Goal: Task Accomplishment & Management: Use online tool/utility

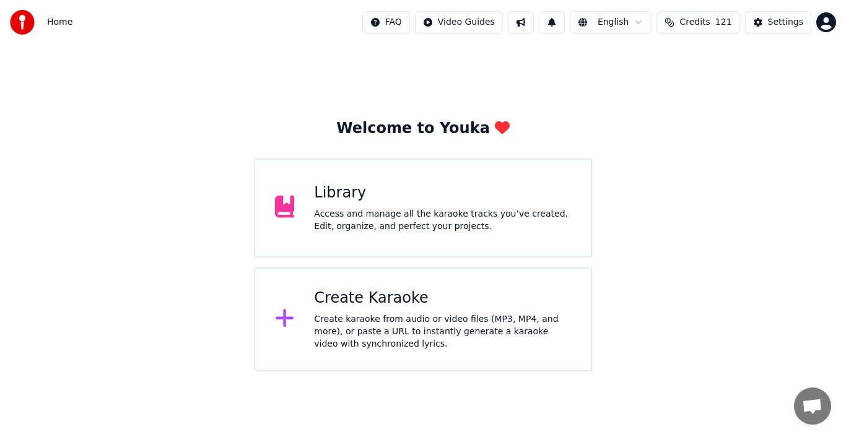
click at [288, 323] on icon at bounding box center [285, 318] width 20 height 22
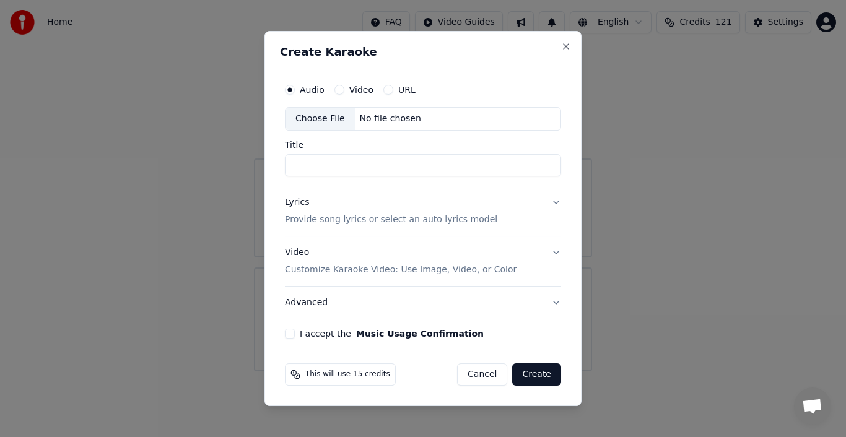
click at [324, 117] on div "Choose File" at bounding box center [319, 119] width 69 height 22
type input "**********"
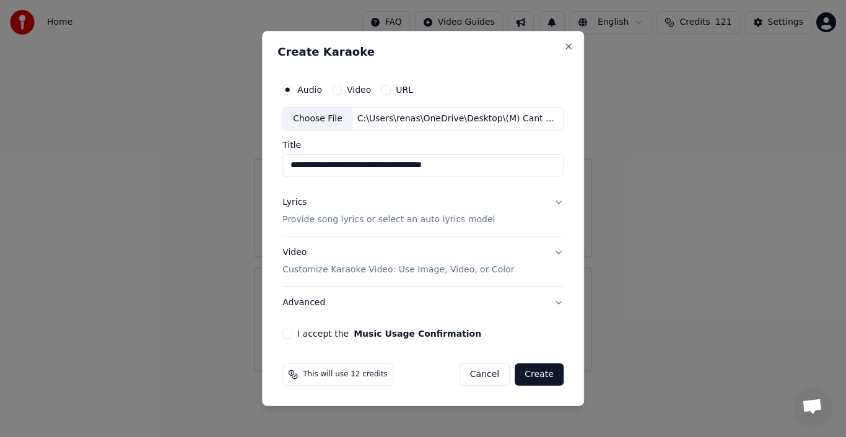
click at [305, 204] on div "Lyrics" at bounding box center [294, 202] width 24 height 12
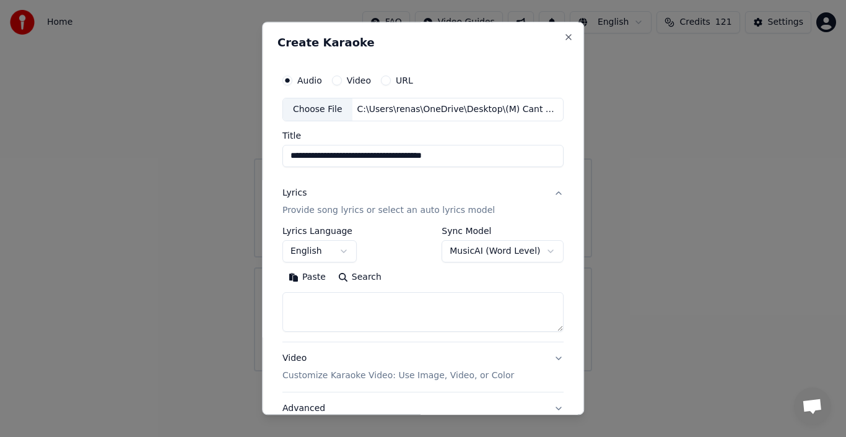
click at [307, 275] on button "Paste" at bounding box center [307, 277] width 50 height 20
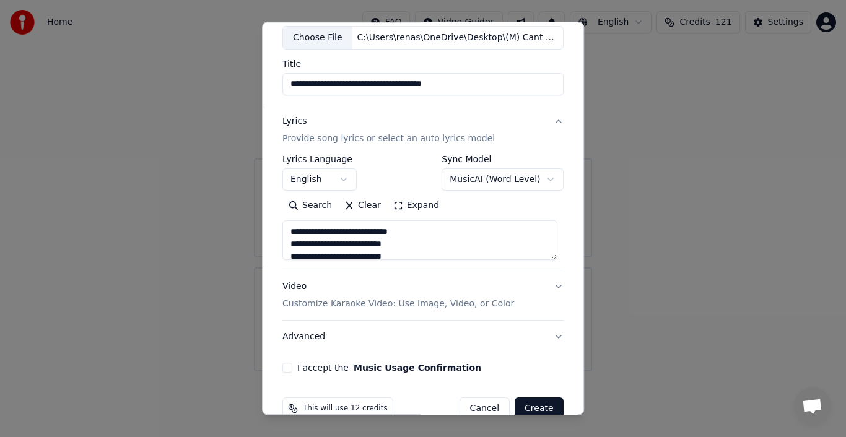
scroll to position [95, 0]
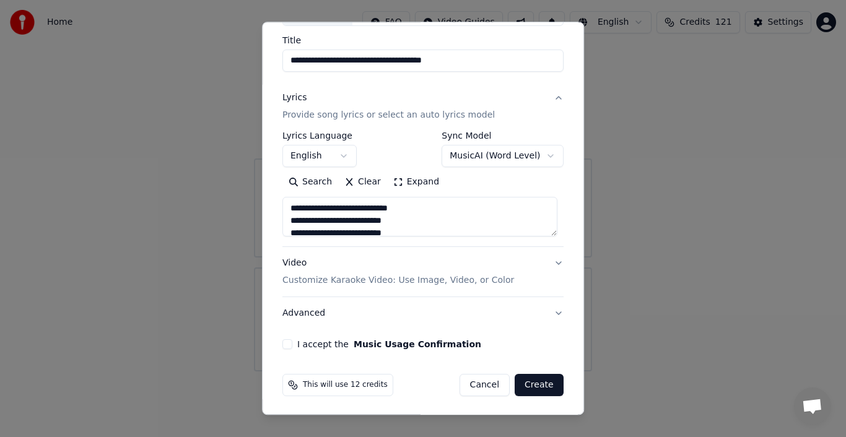
click at [308, 316] on button "Advanced" at bounding box center [422, 313] width 281 height 32
type textarea "**********"
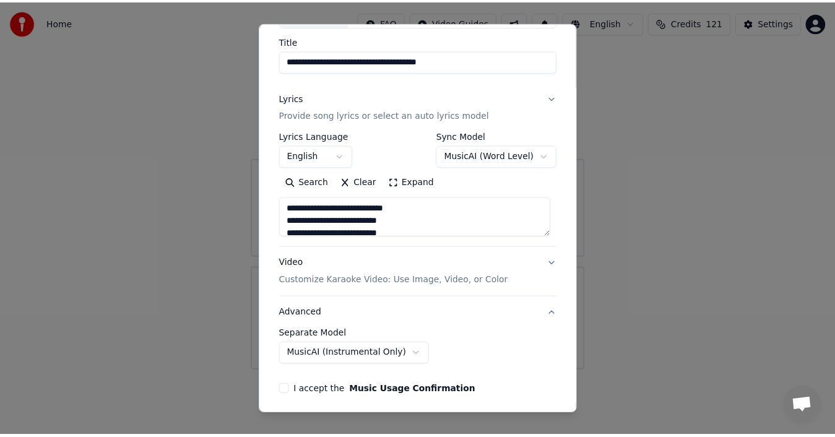
scroll to position [26, 0]
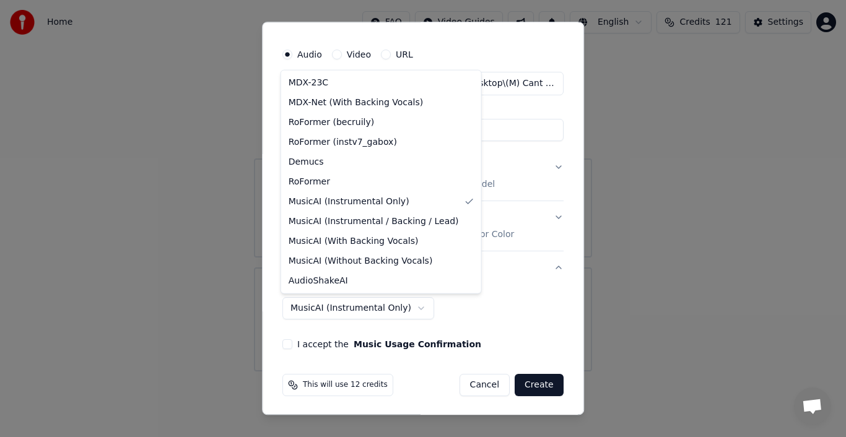
click at [407, 308] on body "**********" at bounding box center [423, 185] width 846 height 371
select select "**********"
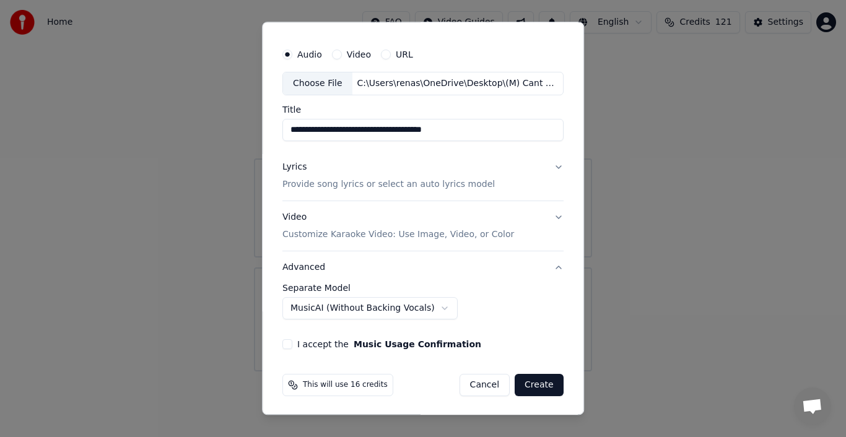
click at [285, 344] on button "I accept the Music Usage Confirmation" at bounding box center [287, 344] width 10 height 10
click at [529, 386] on button "Create" at bounding box center [538, 385] width 49 height 22
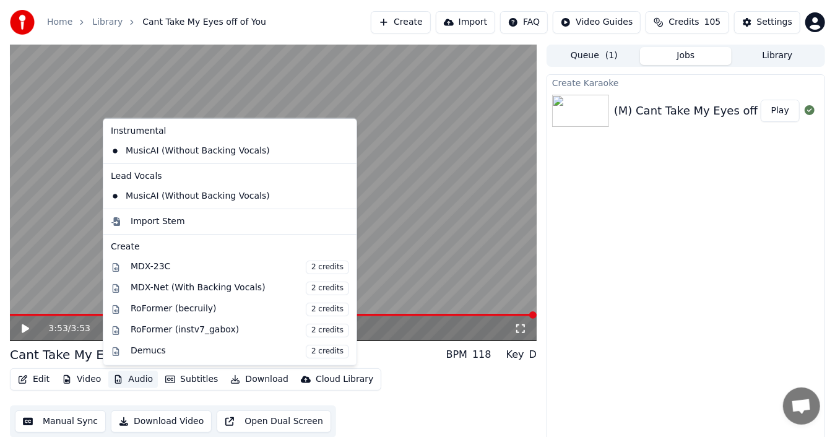
click at [139, 378] on button "Audio" at bounding box center [133, 379] width 50 height 17
click at [240, 151] on div "MusicAI (Without Backing Vocals)" at bounding box center [221, 151] width 230 height 20
click at [125, 382] on button "Audio" at bounding box center [133, 379] width 50 height 17
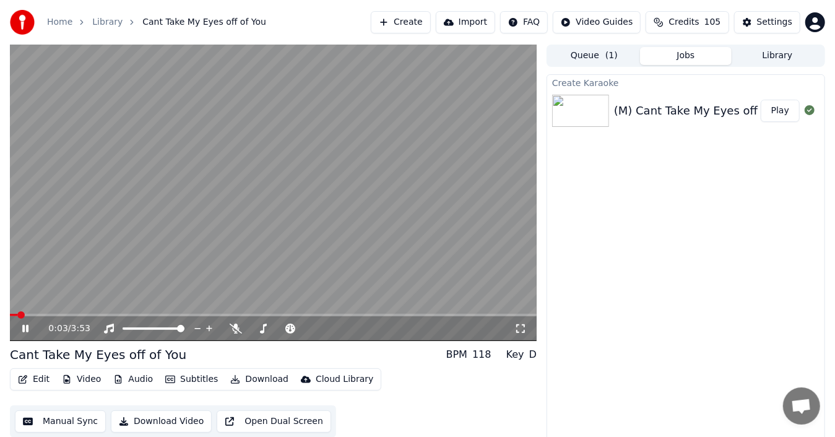
click at [432, 254] on video at bounding box center [273, 193] width 527 height 297
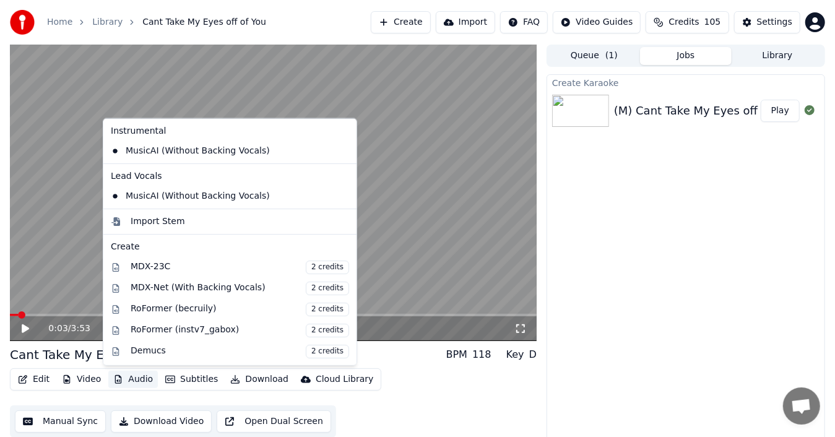
click at [139, 376] on button "Audio" at bounding box center [133, 379] width 50 height 17
click at [340, 150] on icon at bounding box center [347, 151] width 14 height 10
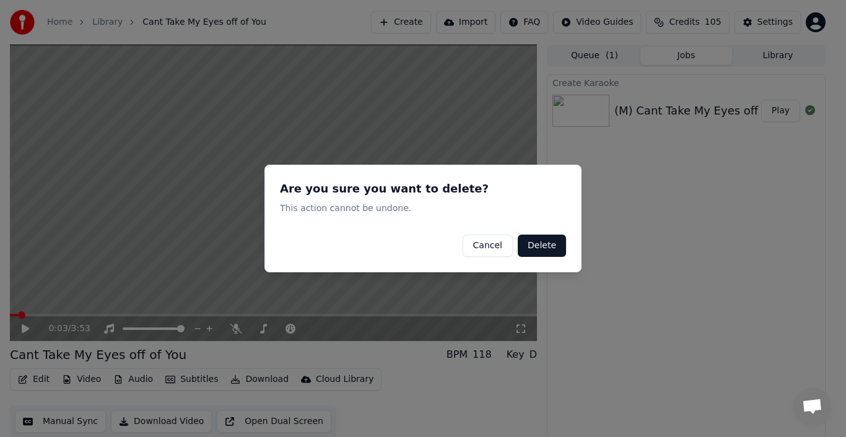
click at [538, 248] on button "Delete" at bounding box center [542, 246] width 48 height 22
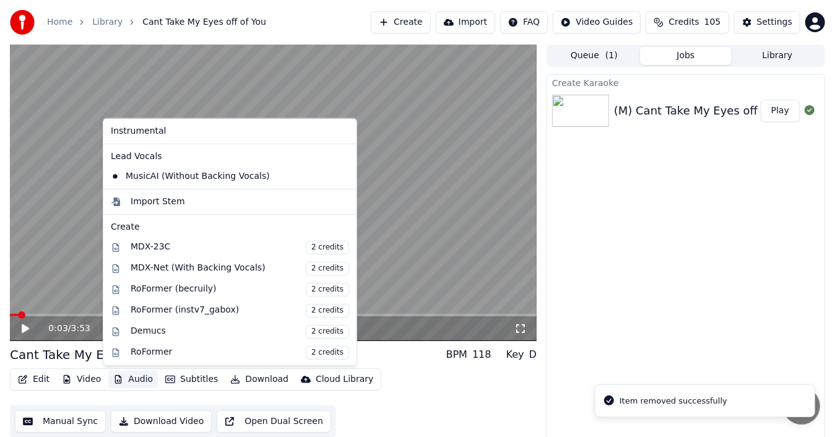
click at [132, 381] on button "Audio" at bounding box center [133, 379] width 50 height 17
click at [340, 175] on icon at bounding box center [347, 176] width 14 height 10
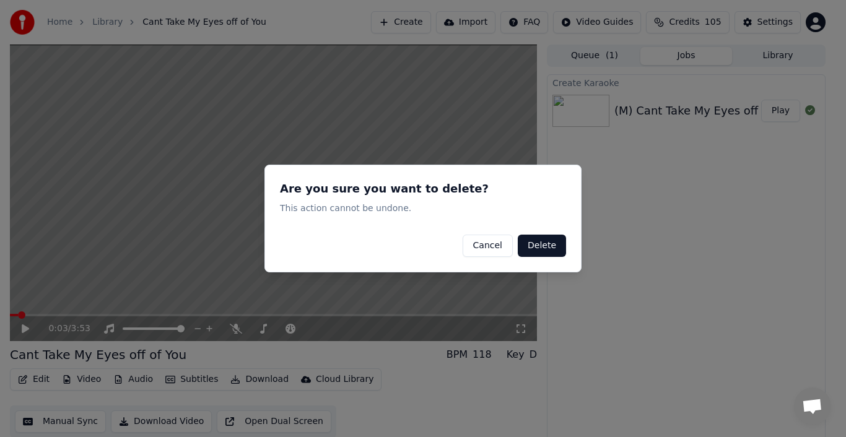
click at [544, 246] on button "Delete" at bounding box center [542, 246] width 48 height 22
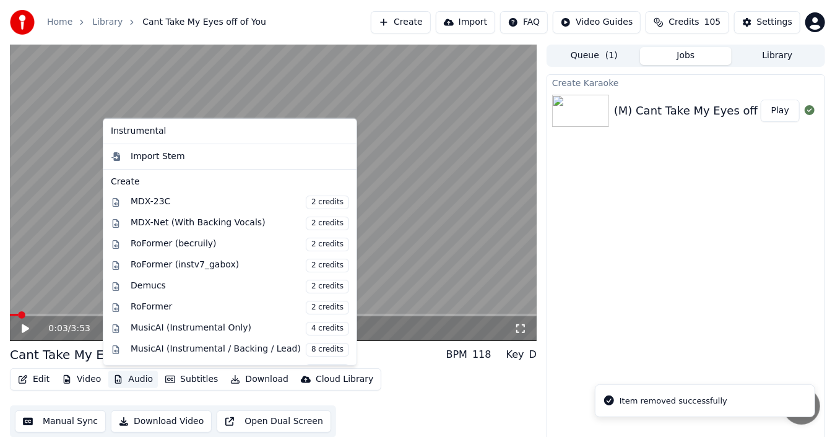
click at [134, 380] on button "Audio" at bounding box center [133, 379] width 50 height 17
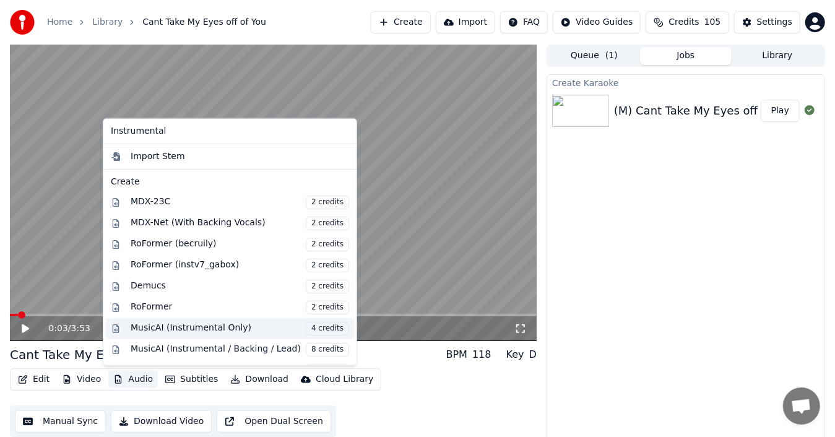
click at [191, 326] on div "MusicAI (Instrumental Only) 4 credits" at bounding box center [240, 329] width 219 height 14
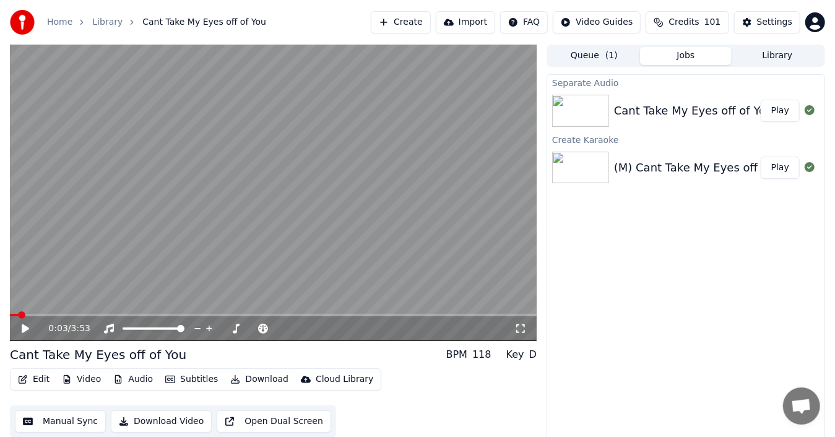
click at [787, 111] on button "Play" at bounding box center [780, 111] width 39 height 22
click at [267, 160] on video at bounding box center [273, 193] width 527 height 297
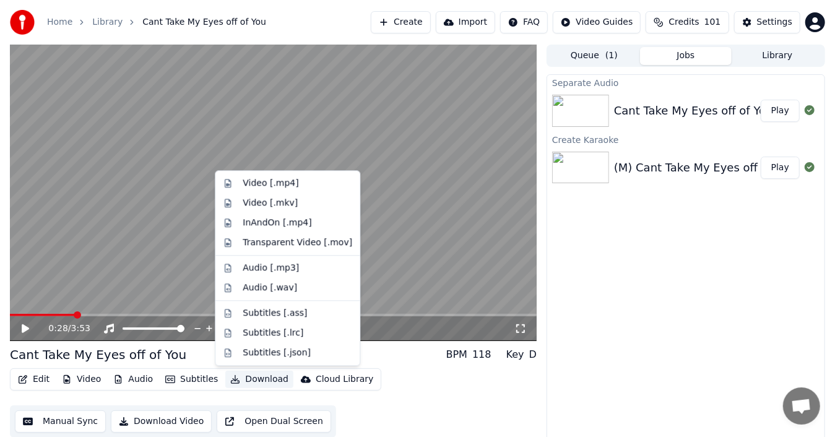
click at [253, 378] on button "Download" at bounding box center [259, 379] width 68 height 17
click at [280, 180] on div "Video [.mp4]" at bounding box center [271, 183] width 56 height 12
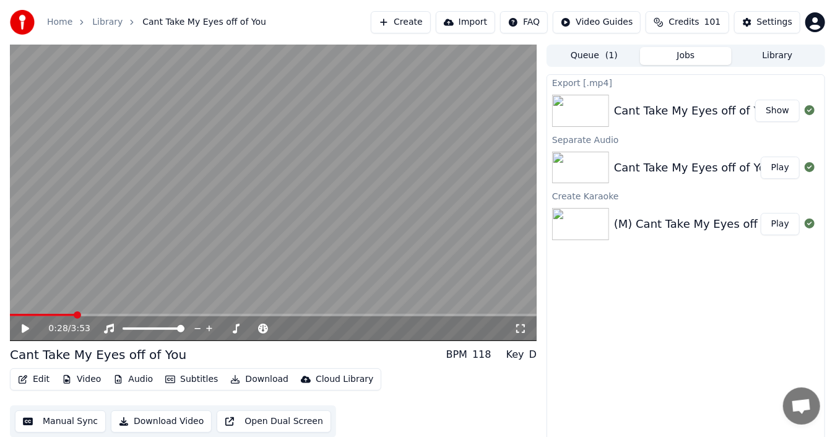
click at [781, 113] on button "Show" at bounding box center [777, 111] width 45 height 22
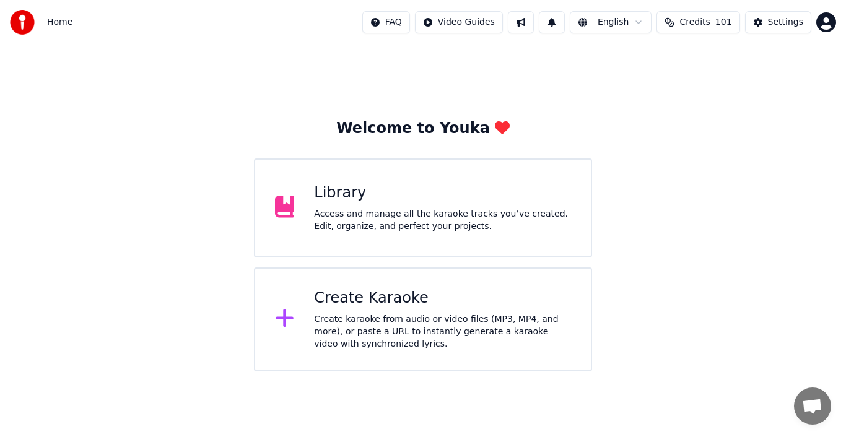
click at [287, 318] on icon at bounding box center [285, 318] width 20 height 22
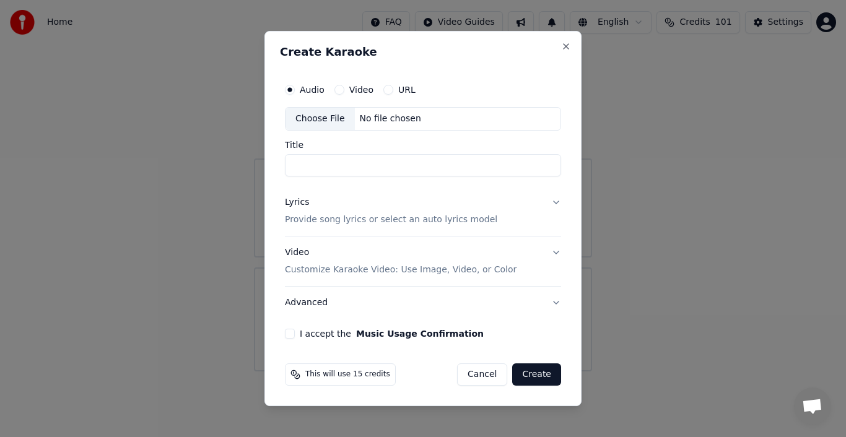
click at [326, 121] on div "Choose File" at bounding box center [319, 119] width 69 height 22
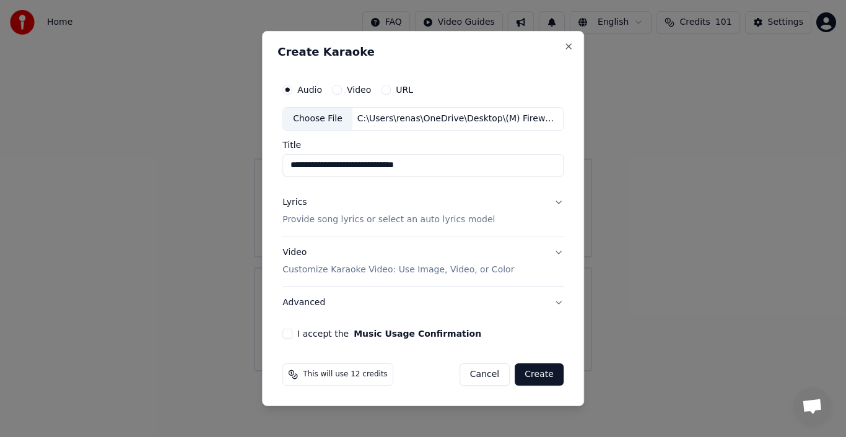
type input "**********"
click at [301, 202] on div "Lyrics" at bounding box center [294, 202] width 24 height 12
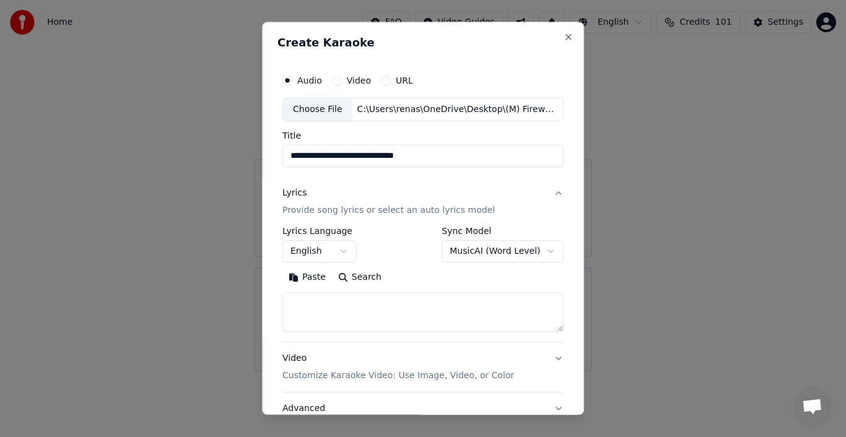
click at [301, 276] on button "Paste" at bounding box center [307, 277] width 50 height 20
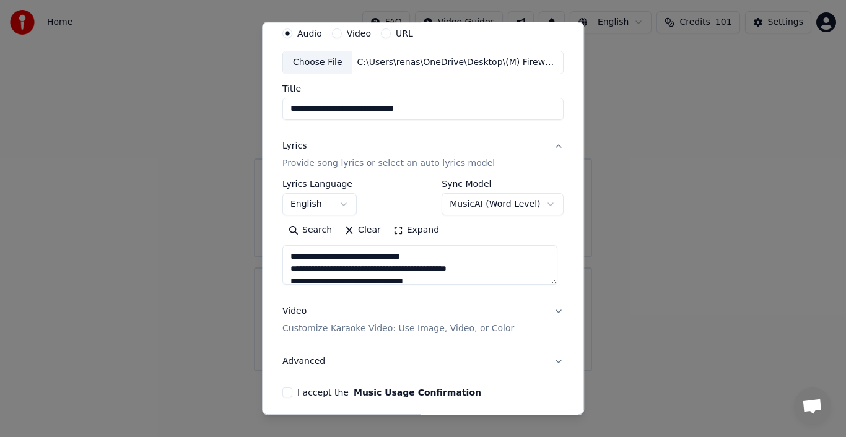
scroll to position [95, 0]
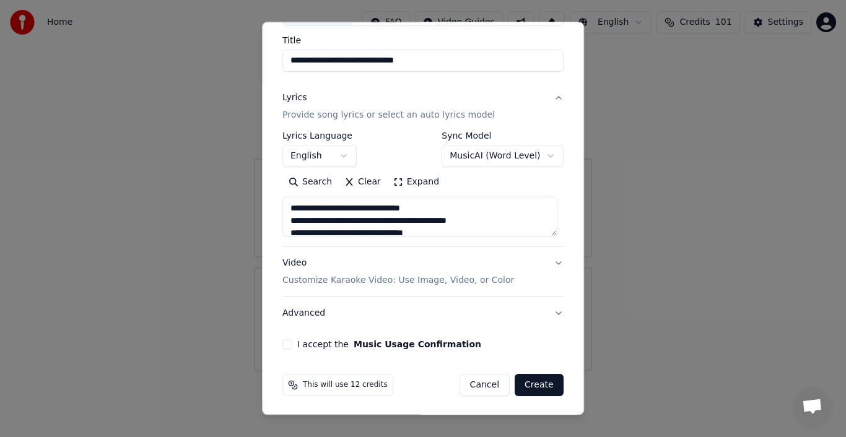
click at [312, 313] on button "Advanced" at bounding box center [422, 313] width 281 height 32
type textarea "**********"
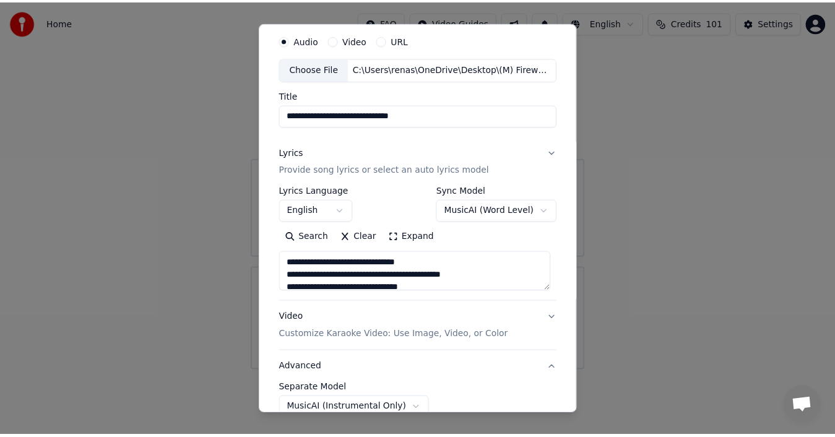
scroll to position [26, 0]
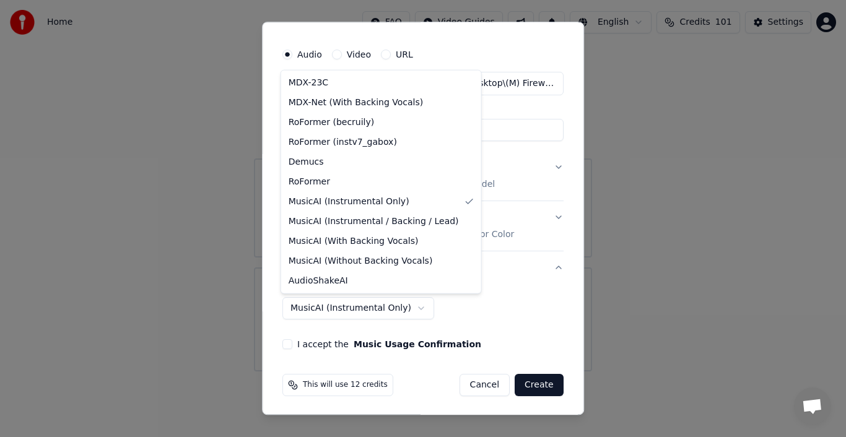
click at [401, 306] on body "**********" at bounding box center [423, 185] width 846 height 371
select select "**********"
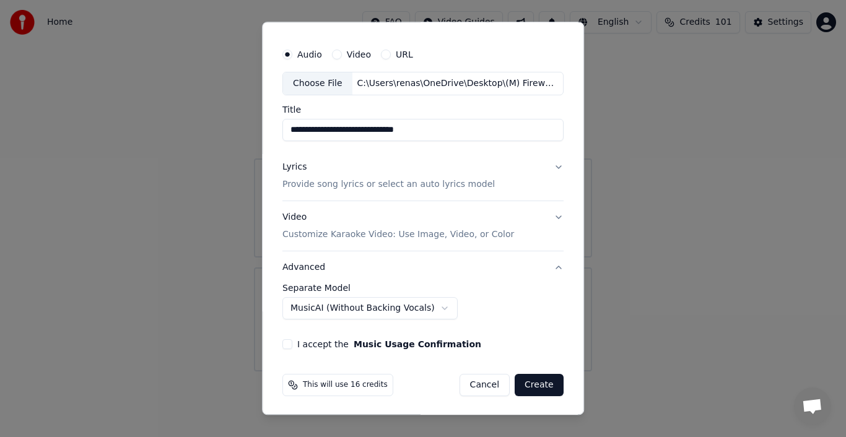
click at [284, 342] on button "I accept the Music Usage Confirmation" at bounding box center [287, 344] width 10 height 10
click at [537, 384] on button "Create" at bounding box center [538, 385] width 49 height 22
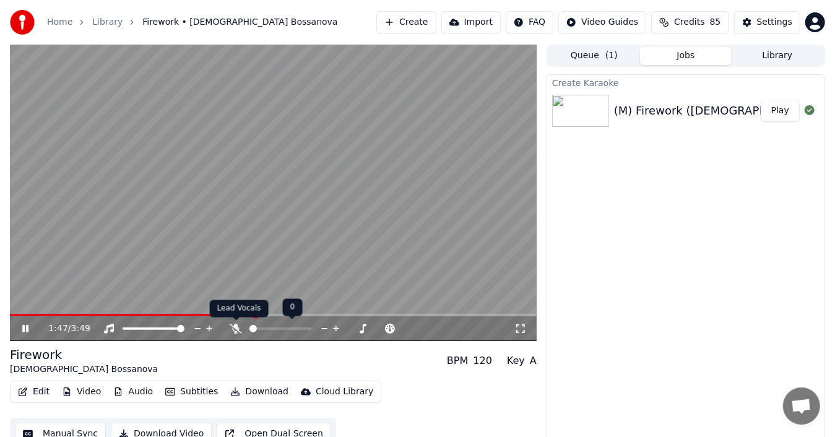
click at [238, 325] on icon at bounding box center [236, 329] width 12 height 10
click at [235, 324] on icon at bounding box center [236, 329] width 7 height 10
click at [303, 245] on video at bounding box center [273, 193] width 527 height 297
click at [139, 390] on button "Audio" at bounding box center [133, 391] width 50 height 17
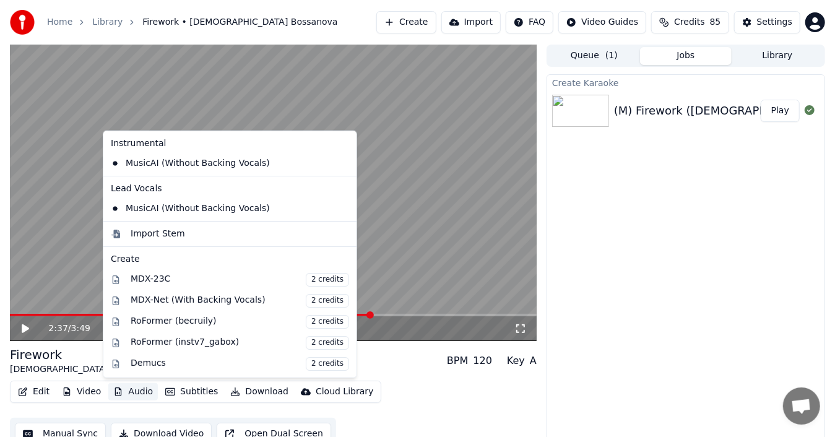
click at [340, 162] on icon at bounding box center [347, 163] width 14 height 10
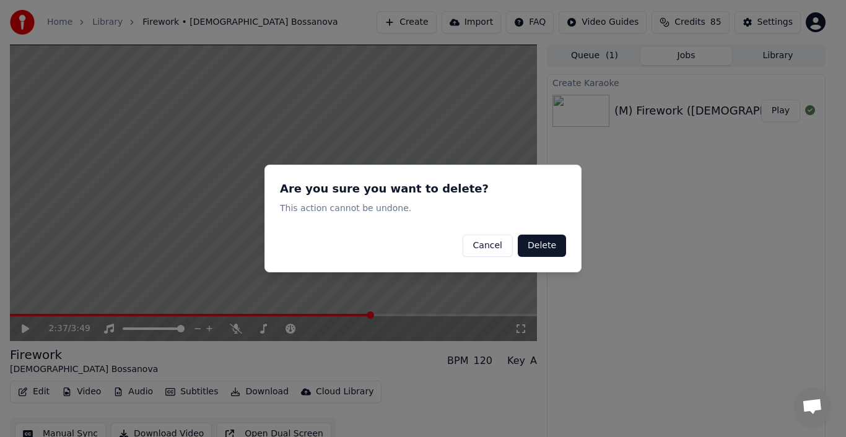
click at [543, 244] on button "Delete" at bounding box center [542, 246] width 48 height 22
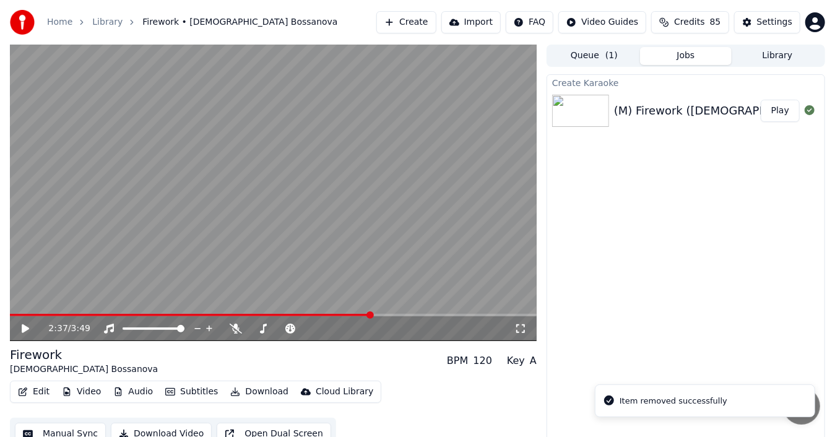
click at [136, 390] on button "Audio" at bounding box center [133, 391] width 50 height 17
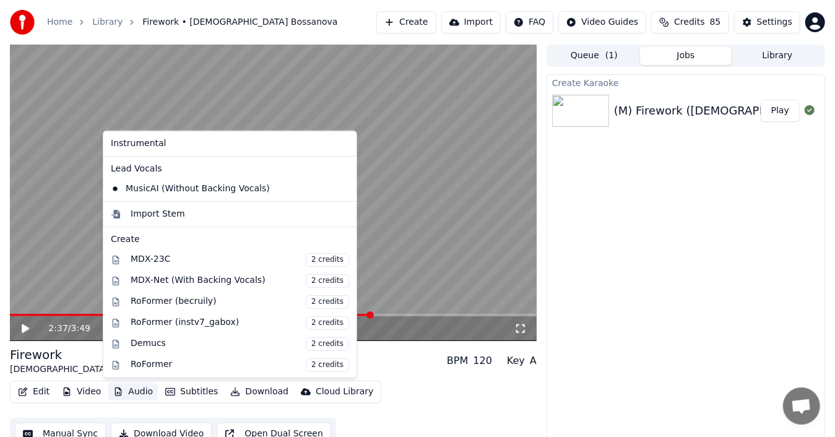
click at [340, 188] on icon at bounding box center [347, 189] width 14 height 10
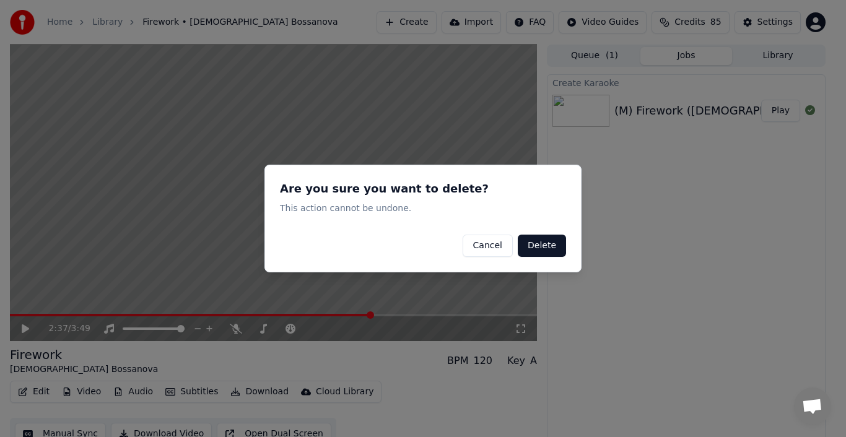
click at [539, 243] on button "Delete" at bounding box center [542, 246] width 48 height 22
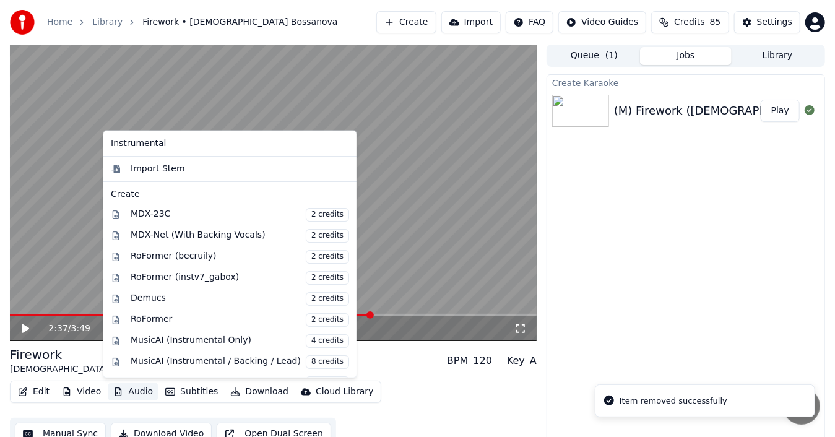
click at [137, 391] on button "Audio" at bounding box center [133, 391] width 50 height 17
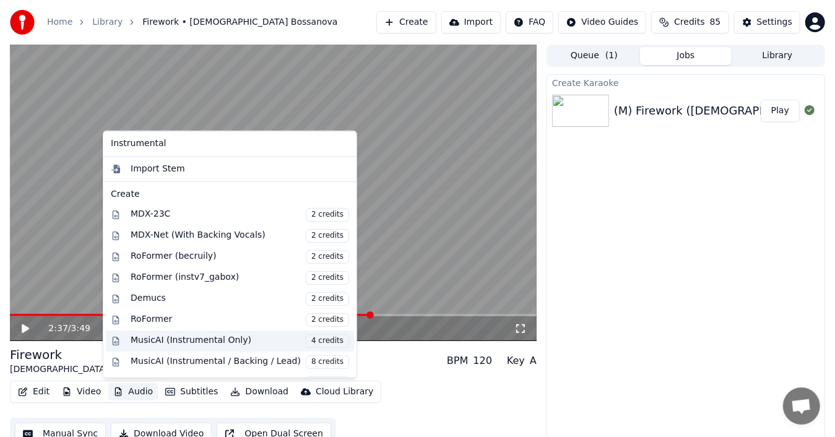
click at [212, 336] on div "MusicAI (Instrumental Only) 4 credits" at bounding box center [240, 341] width 219 height 14
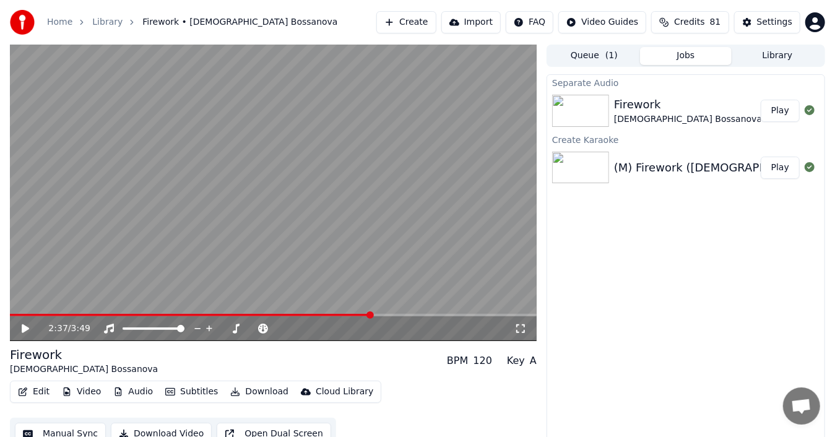
click at [783, 109] on button "Play" at bounding box center [780, 111] width 39 height 22
click at [217, 267] on video at bounding box center [273, 193] width 527 height 297
click at [260, 390] on button "Download" at bounding box center [259, 391] width 68 height 17
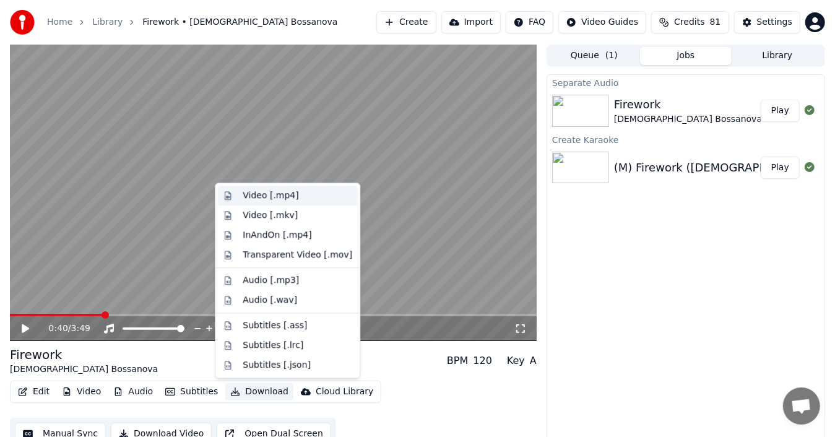
click at [286, 198] on div "Video [.mp4]" at bounding box center [271, 195] width 56 height 12
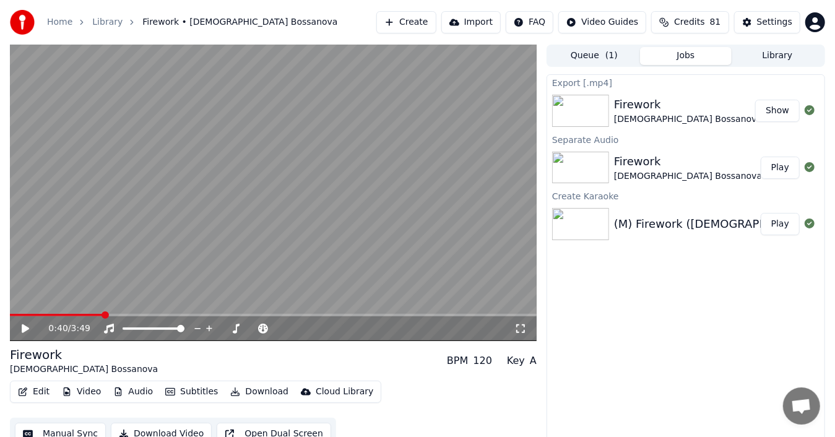
click at [781, 108] on button "Show" at bounding box center [777, 111] width 45 height 22
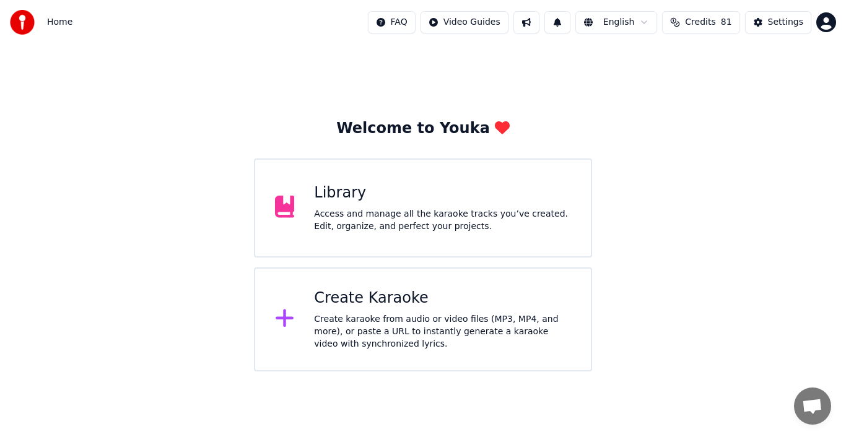
click at [290, 314] on icon at bounding box center [285, 318] width 20 height 22
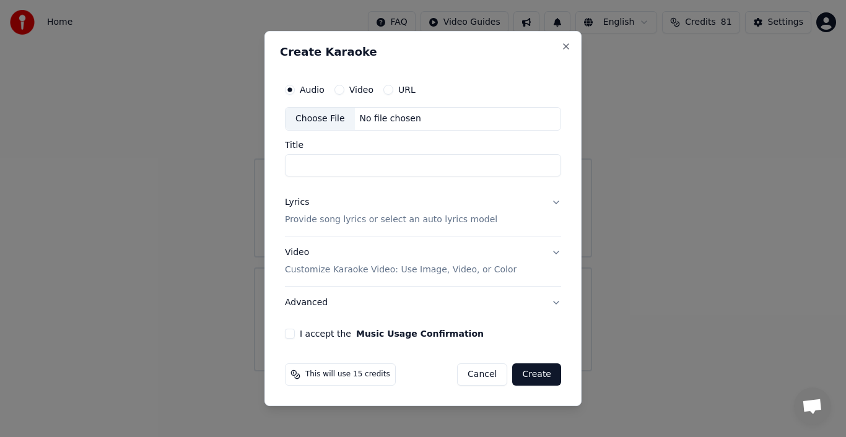
click at [331, 116] on div "Choose File" at bounding box center [319, 119] width 69 height 22
type input "**********"
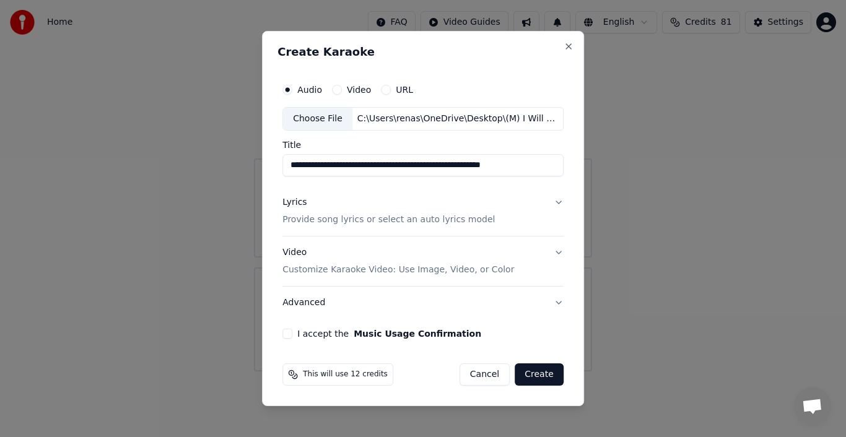
click at [300, 205] on div "Lyrics" at bounding box center [294, 202] width 24 height 12
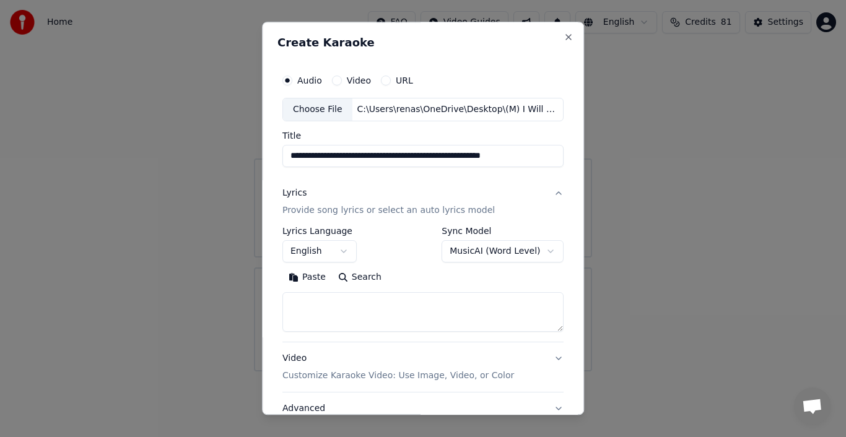
click at [301, 279] on button "Paste" at bounding box center [307, 277] width 50 height 20
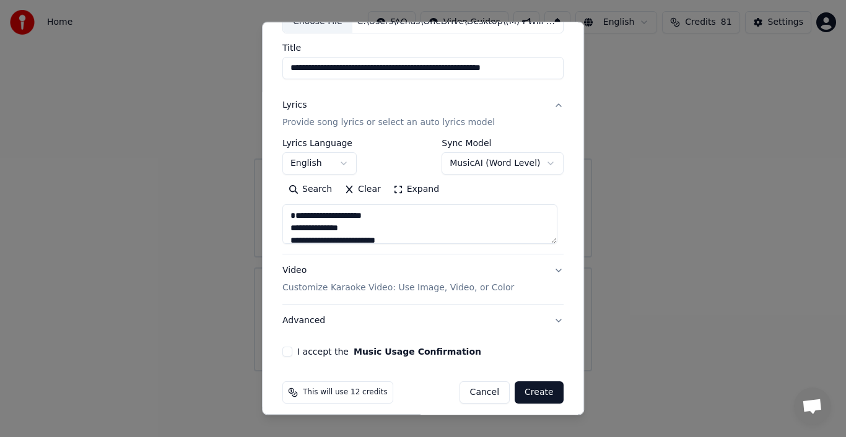
scroll to position [89, 0]
click at [308, 319] on button "Advanced" at bounding box center [422, 320] width 281 height 32
type textarea "**********"
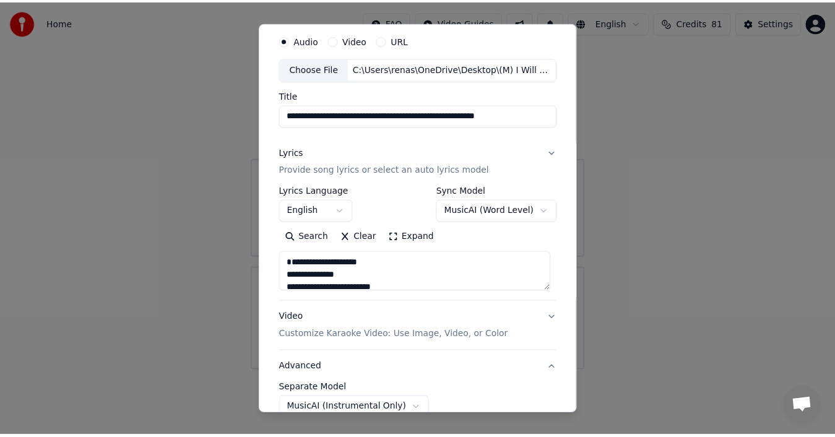
scroll to position [26, 0]
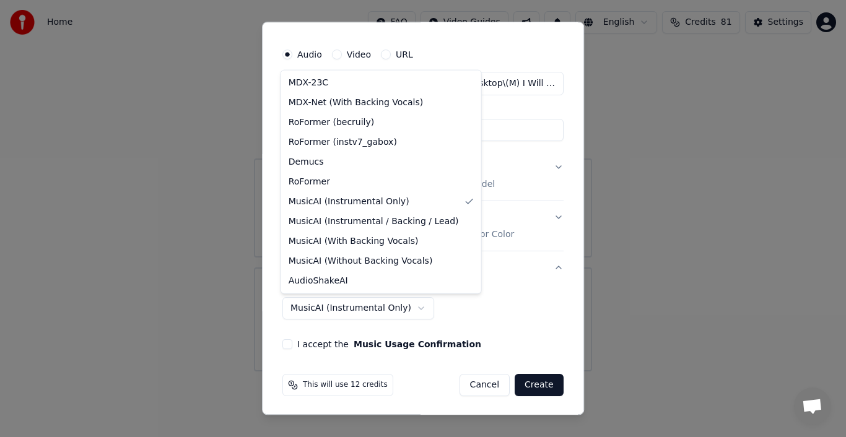
click at [389, 308] on body "**********" at bounding box center [423, 185] width 846 height 371
select select "**********"
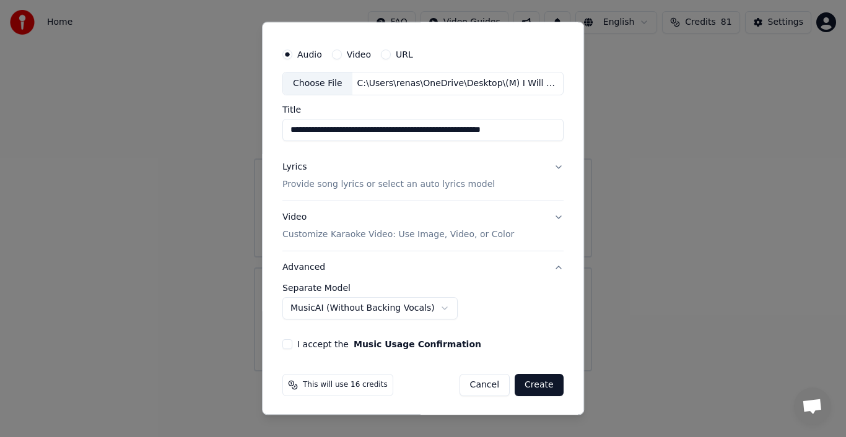
click at [290, 340] on div "I accept the Music Usage Confirmation" at bounding box center [422, 344] width 281 height 10
click at [288, 343] on button "I accept the Music Usage Confirmation" at bounding box center [287, 344] width 10 height 10
click at [544, 385] on button "Create" at bounding box center [538, 385] width 49 height 22
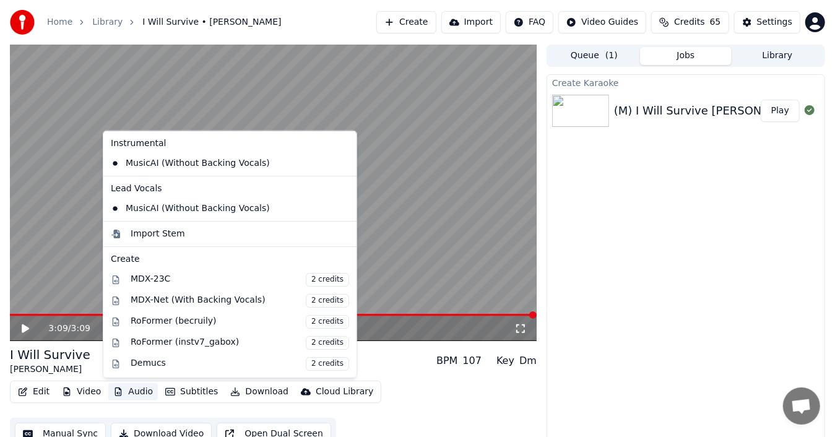
click at [141, 390] on button "Audio" at bounding box center [133, 391] width 50 height 17
click at [340, 160] on icon at bounding box center [344, 163] width 9 height 10
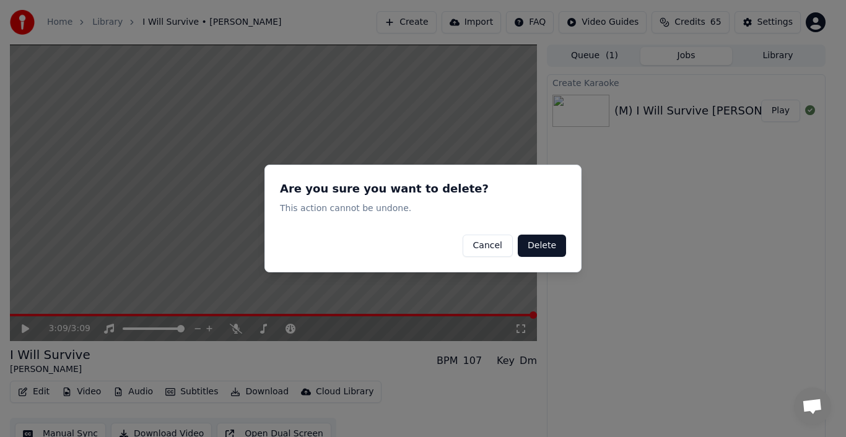
click at [540, 248] on button "Delete" at bounding box center [542, 246] width 48 height 22
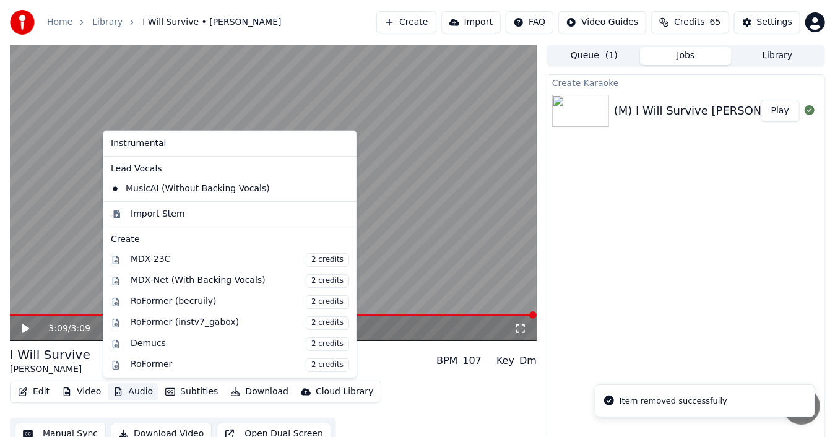
click at [132, 392] on button "Audio" at bounding box center [133, 391] width 50 height 17
click at [340, 186] on icon at bounding box center [347, 189] width 14 height 10
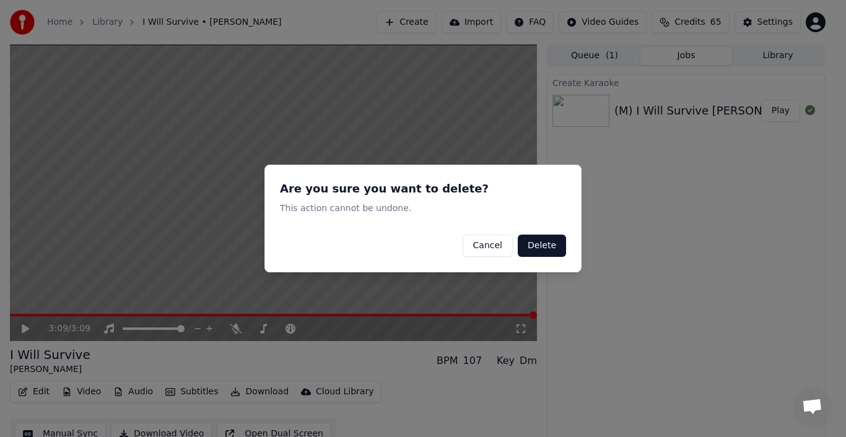
click at [537, 245] on button "Delete" at bounding box center [542, 246] width 48 height 22
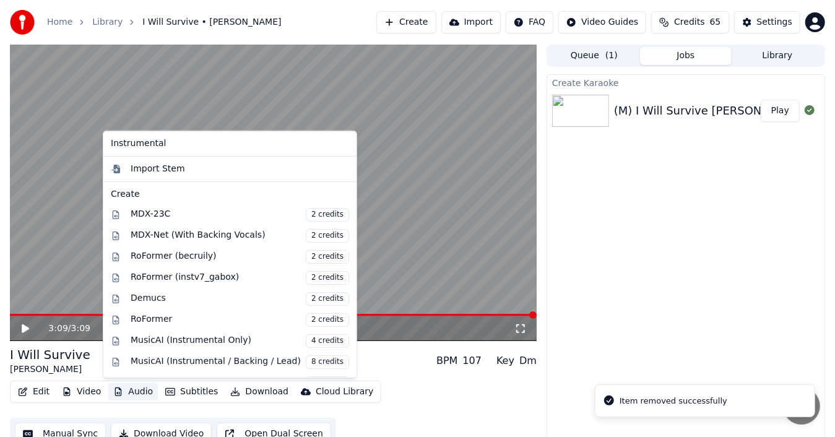
click at [129, 389] on button "Audio" at bounding box center [133, 391] width 50 height 17
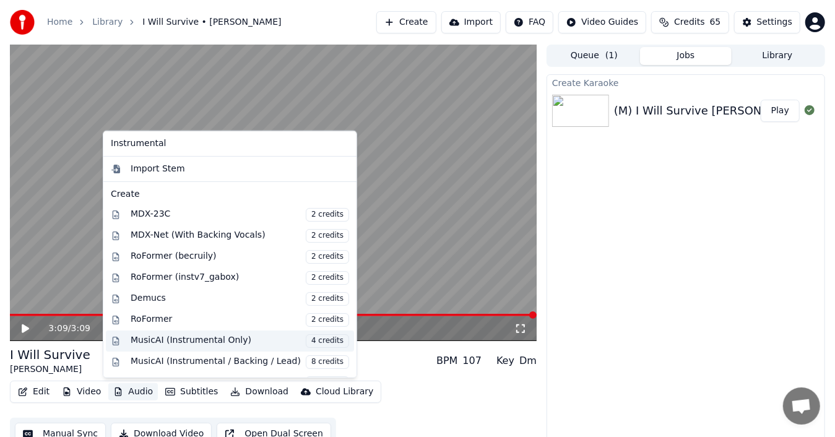
click at [197, 337] on div "MusicAI (Instrumental Only) 4 credits" at bounding box center [240, 341] width 219 height 14
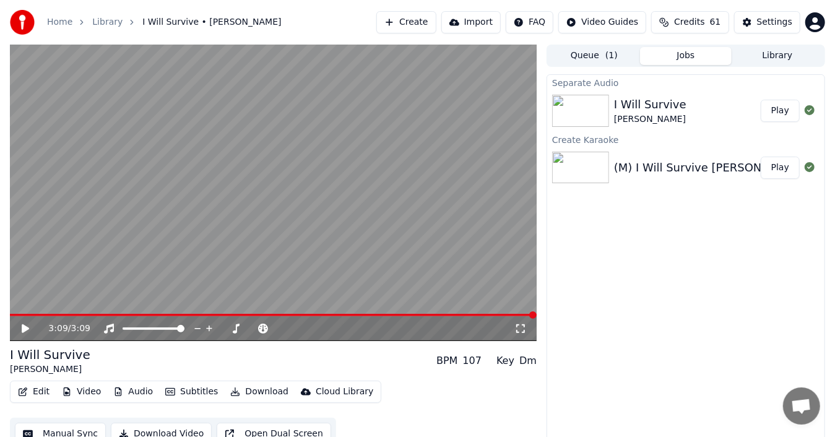
click at [784, 110] on button "Play" at bounding box center [780, 111] width 39 height 22
click at [24, 326] on icon at bounding box center [25, 328] width 6 height 7
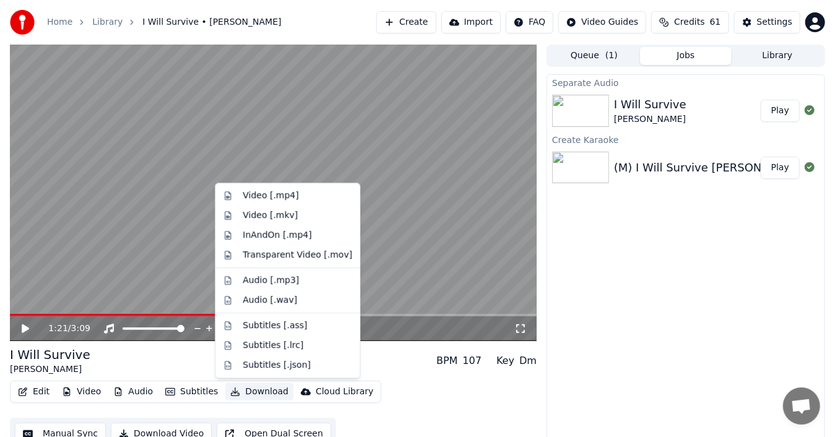
click at [260, 391] on button "Download" at bounding box center [259, 391] width 68 height 17
click at [270, 194] on div "Video [.mp4]" at bounding box center [271, 195] width 56 height 12
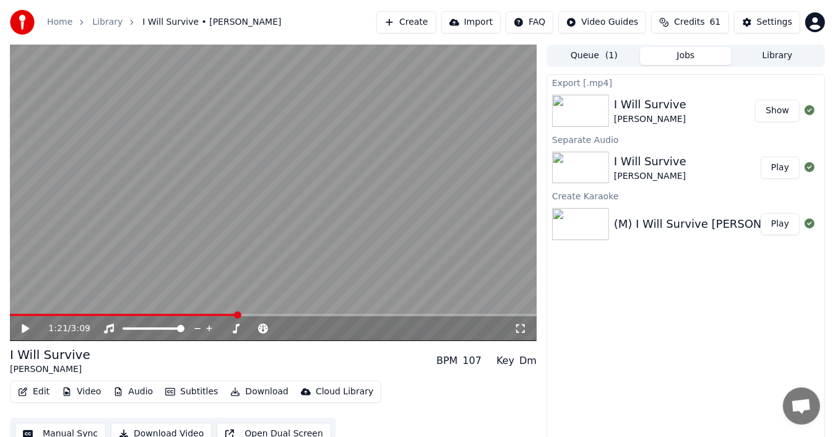
click at [780, 109] on button "Show" at bounding box center [777, 111] width 45 height 22
